Goal: Find specific page/section

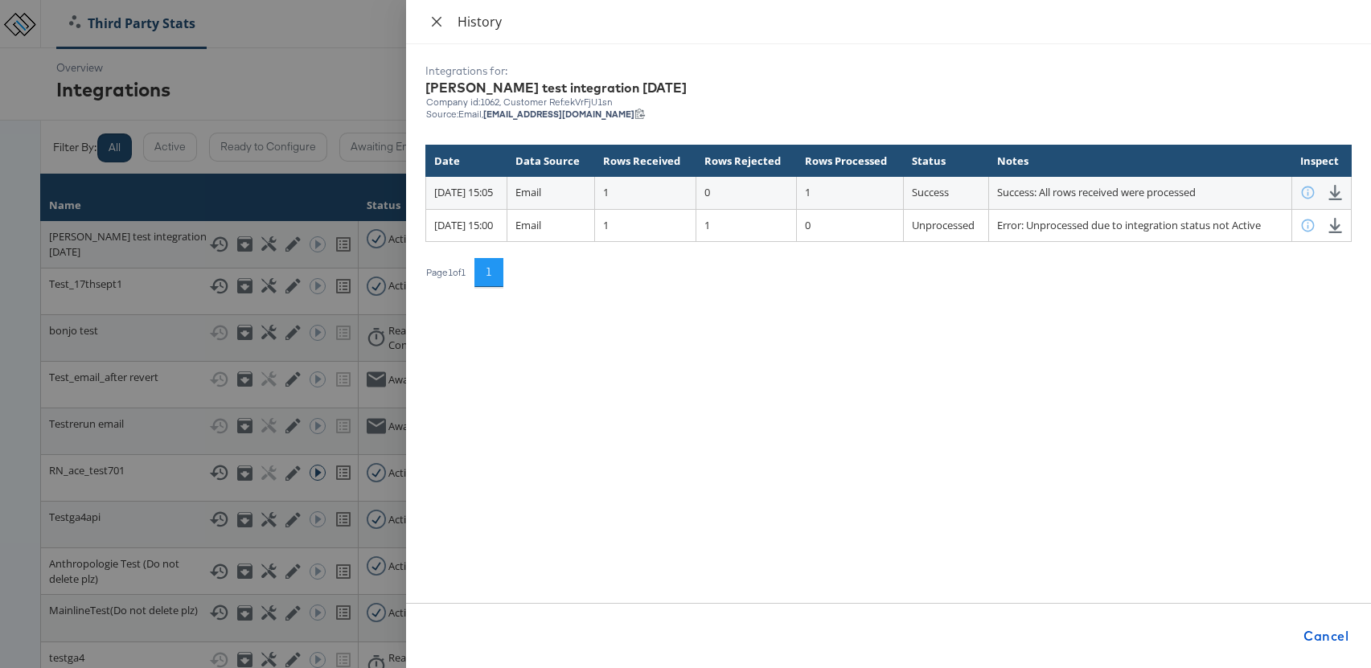
click at [439, 23] on icon "close" at bounding box center [436, 21] width 13 height 13
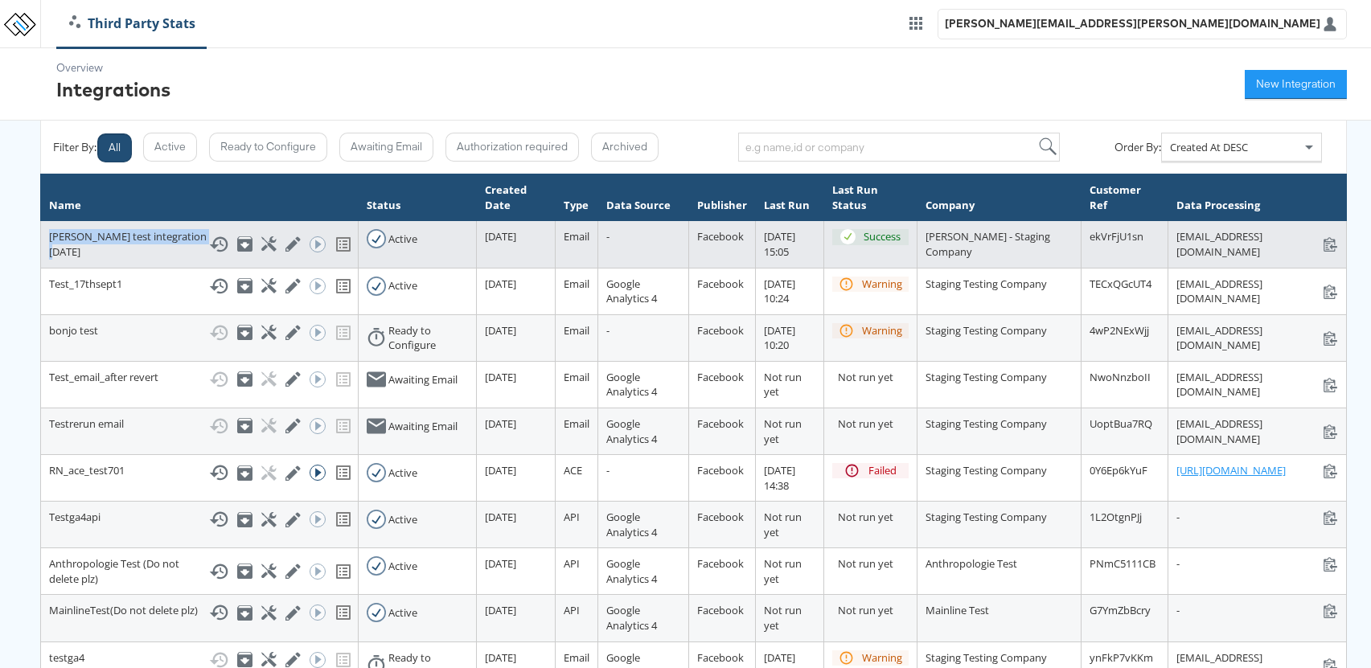
drag, startPoint x: 77, startPoint y: 268, endPoint x: 45, endPoint y: 243, distance: 40.7
click at [45, 243] on td "[PERSON_NAME] test integration [DATE] Show History Archive Configure Edit Integ…" at bounding box center [200, 244] width 318 height 47
copy div "[PERSON_NAME] test integration [DATE]"
click at [1176, 236] on div "[EMAIL_ADDRESS][DOMAIN_NAME] [EMAIL_ADDRESS][DOMAIN_NAME]" at bounding box center [1257, 244] width 162 height 30
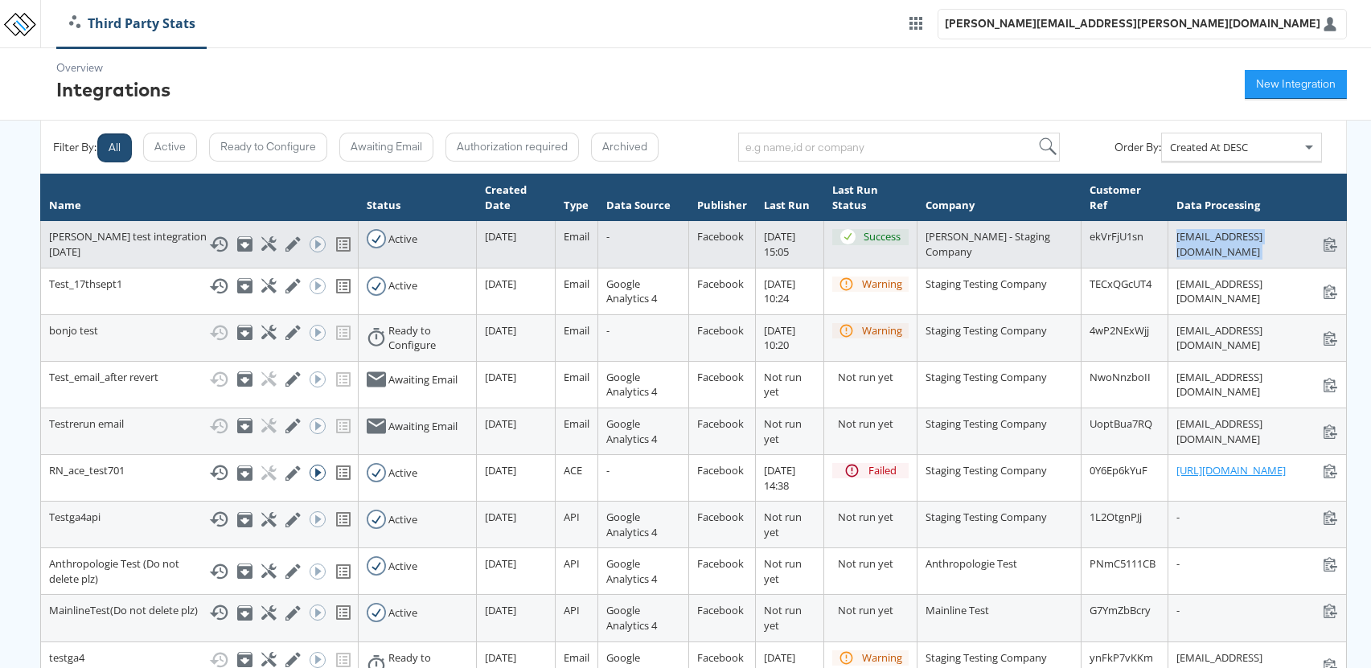
click at [1176, 236] on div "[EMAIL_ADDRESS][DOMAIN_NAME] [EMAIL_ADDRESS][DOMAIN_NAME]" at bounding box center [1257, 244] width 162 height 30
copy div "[EMAIL_ADDRESS][DOMAIN_NAME]"
click at [209, 254] on icon at bounding box center [218, 244] width 19 height 19
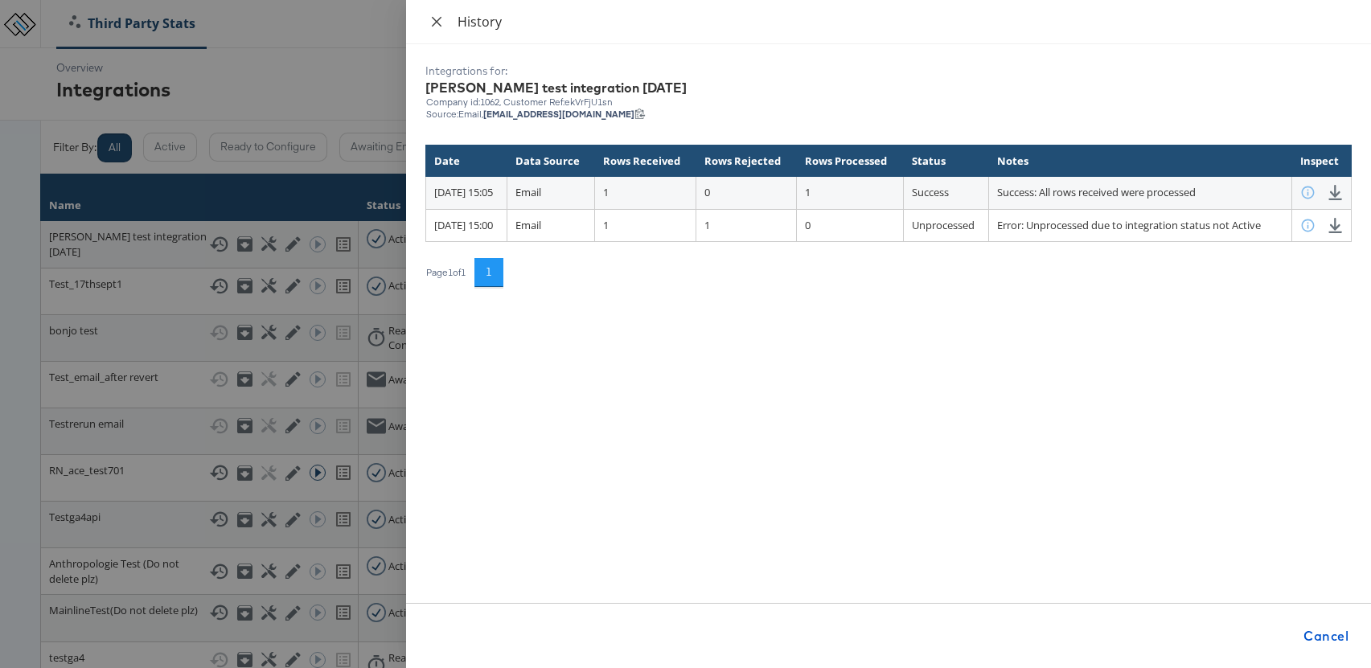
click at [440, 16] on icon "close" at bounding box center [436, 21] width 13 height 13
